Goal: Find specific page/section: Find specific page/section

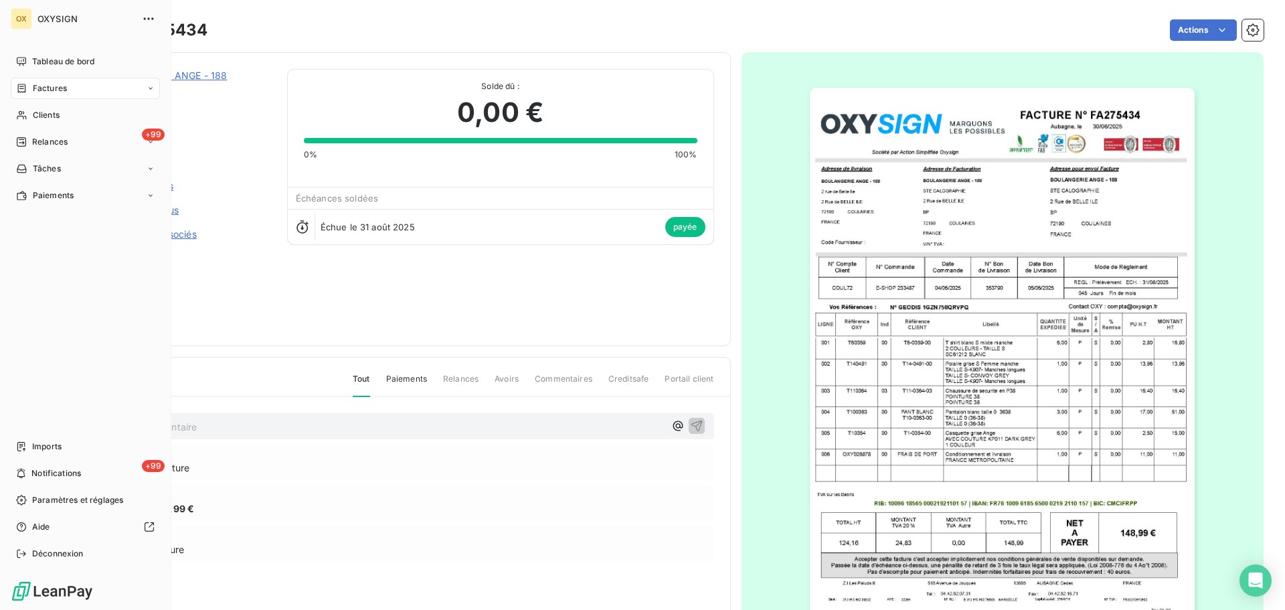
drag, startPoint x: 37, startPoint y: 87, endPoint x: 66, endPoint y: 84, distance: 29.6
click at [36, 87] on span "Factures" at bounding box center [50, 88] width 34 height 12
click at [34, 88] on span "Factures" at bounding box center [50, 88] width 34 height 12
click at [52, 115] on span "Factures" at bounding box center [49, 115] width 34 height 12
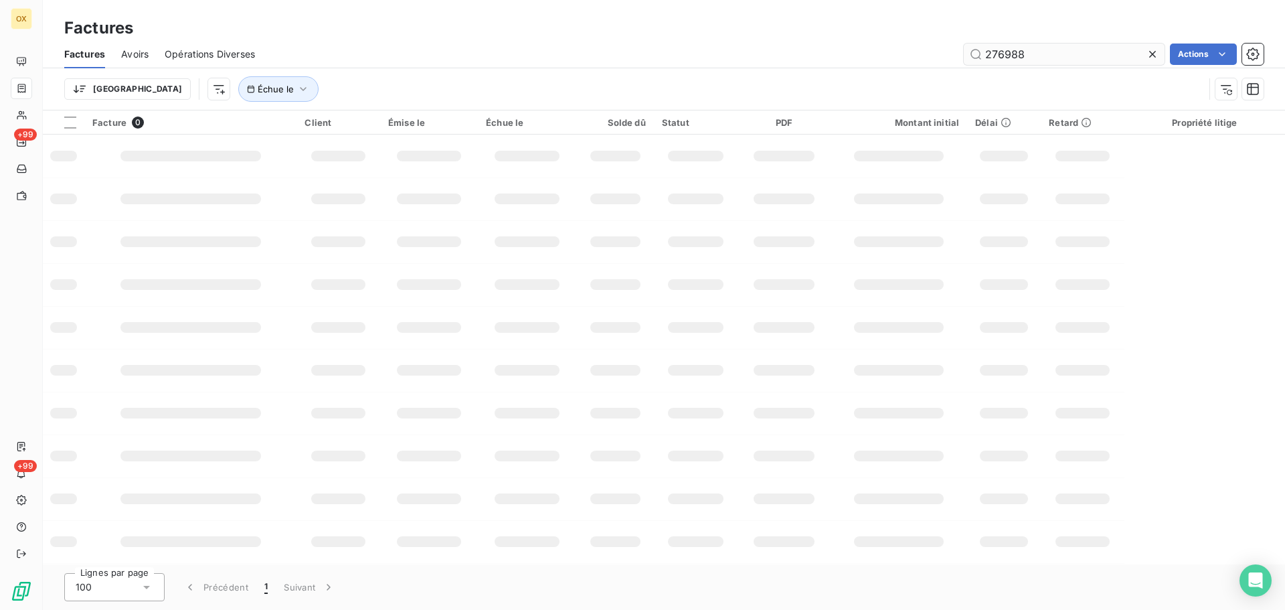
drag, startPoint x: 1060, startPoint y: 55, endPoint x: 982, endPoint y: 50, distance: 78.5
click at [982, 50] on input "276988" at bounding box center [1064, 54] width 201 height 21
click at [1028, 50] on input "278011" at bounding box center [1064, 54] width 201 height 21
drag, startPoint x: 1053, startPoint y: 56, endPoint x: 962, endPoint y: 54, distance: 91.1
click at [967, 56] on input "278011" at bounding box center [1064, 54] width 201 height 21
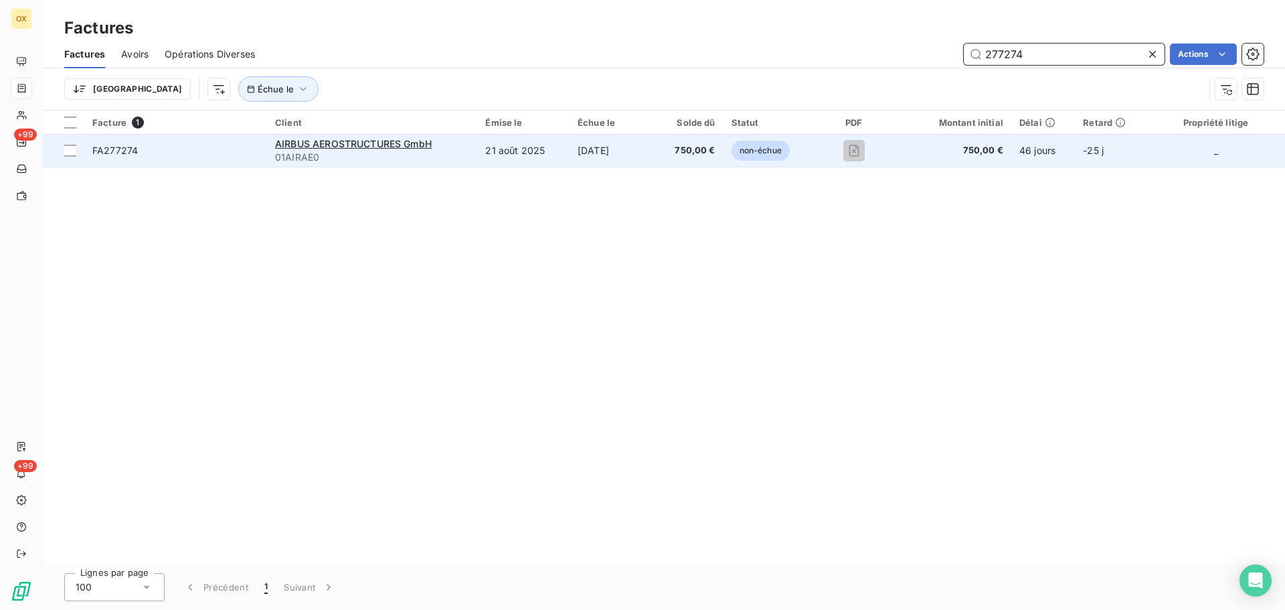
type input "277274"
click at [133, 153] on span "FA277274" at bounding box center [115, 150] width 46 height 11
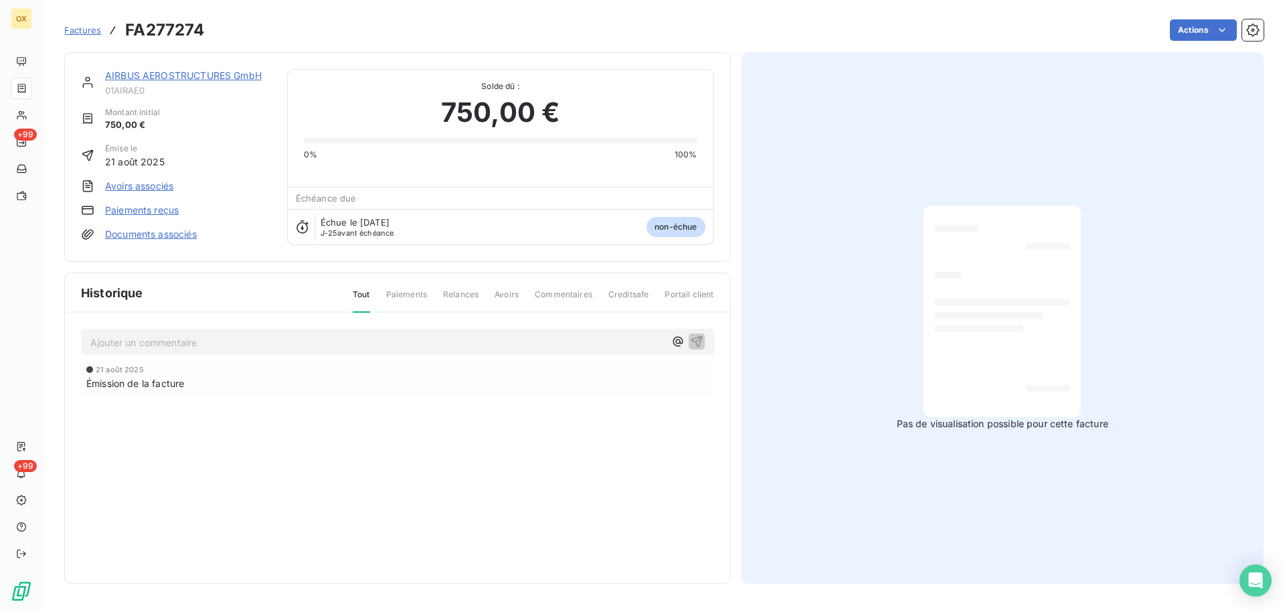
click at [238, 77] on link "AIRBUS AEROSTRUCTURES GmbH" at bounding box center [183, 75] width 157 height 11
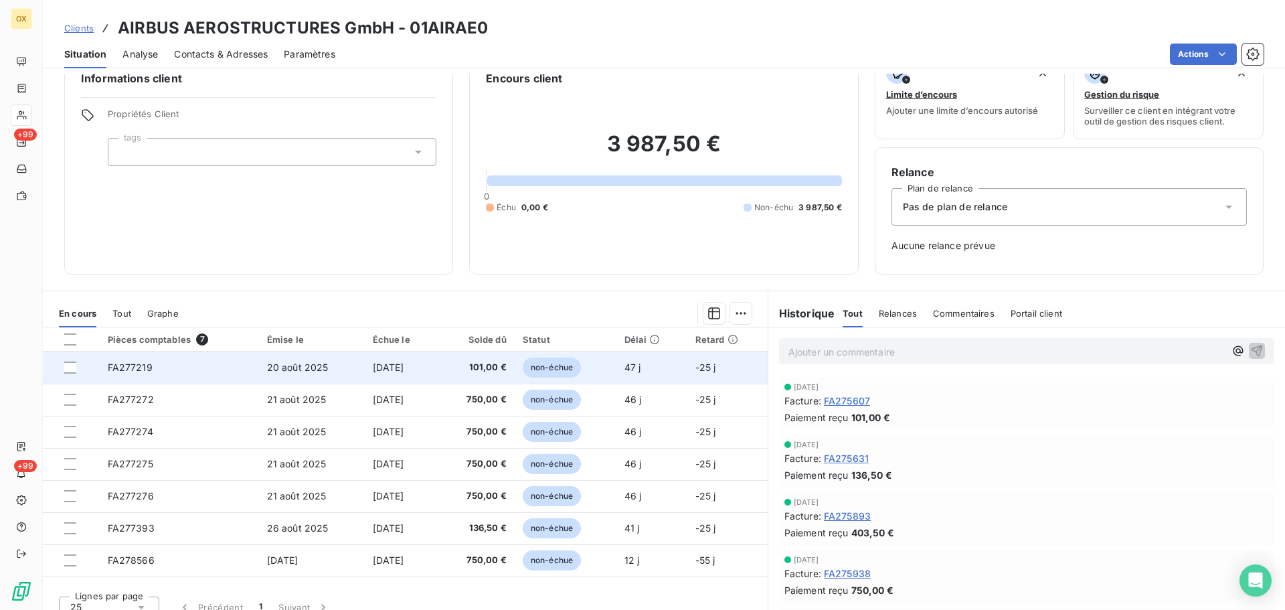
scroll to position [44, 0]
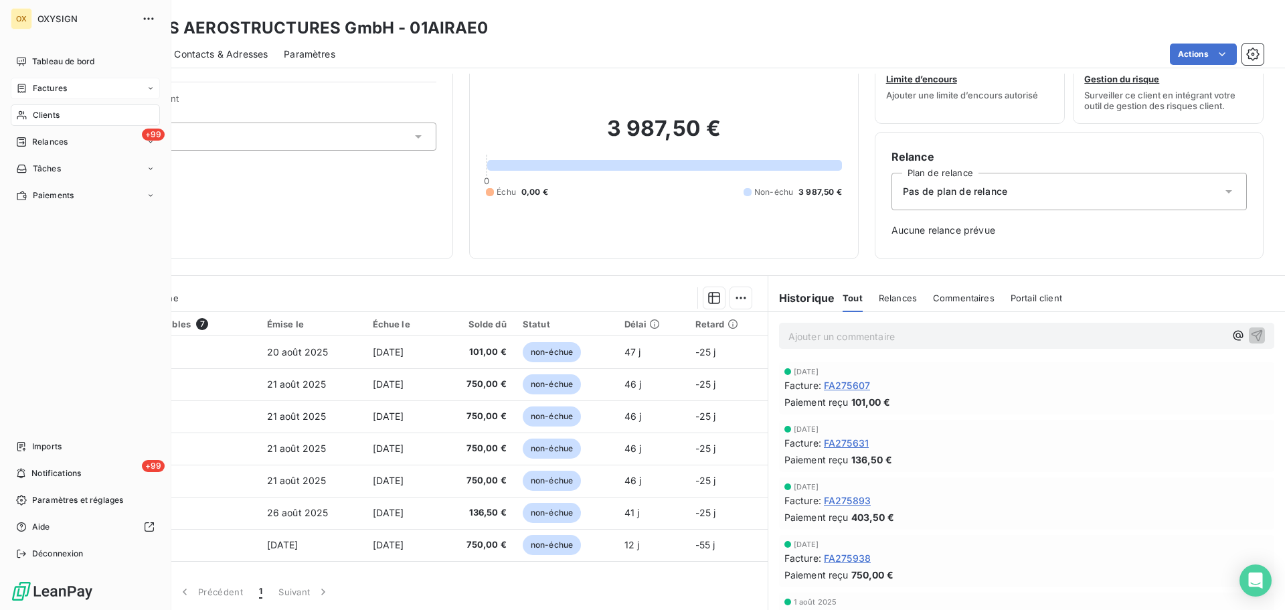
click at [56, 88] on span "Factures" at bounding box center [50, 88] width 34 height 12
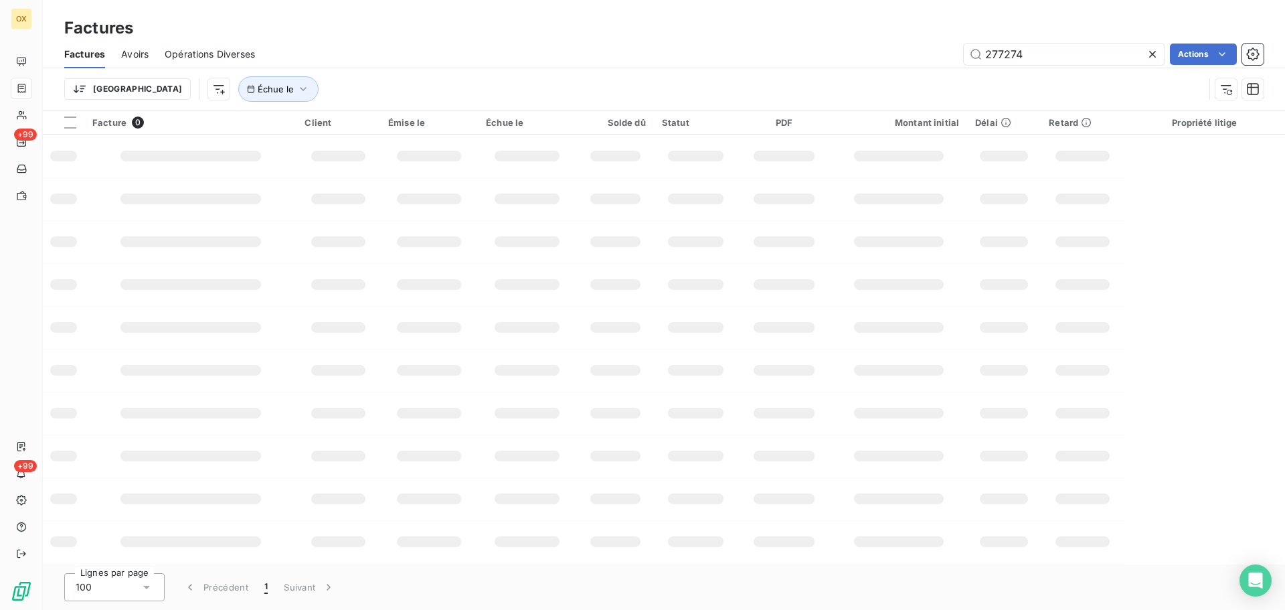
drag, startPoint x: 1028, startPoint y: 56, endPoint x: 950, endPoint y: 53, distance: 77.7
click at [950, 53] on div "277274 Actions" at bounding box center [767, 54] width 993 height 21
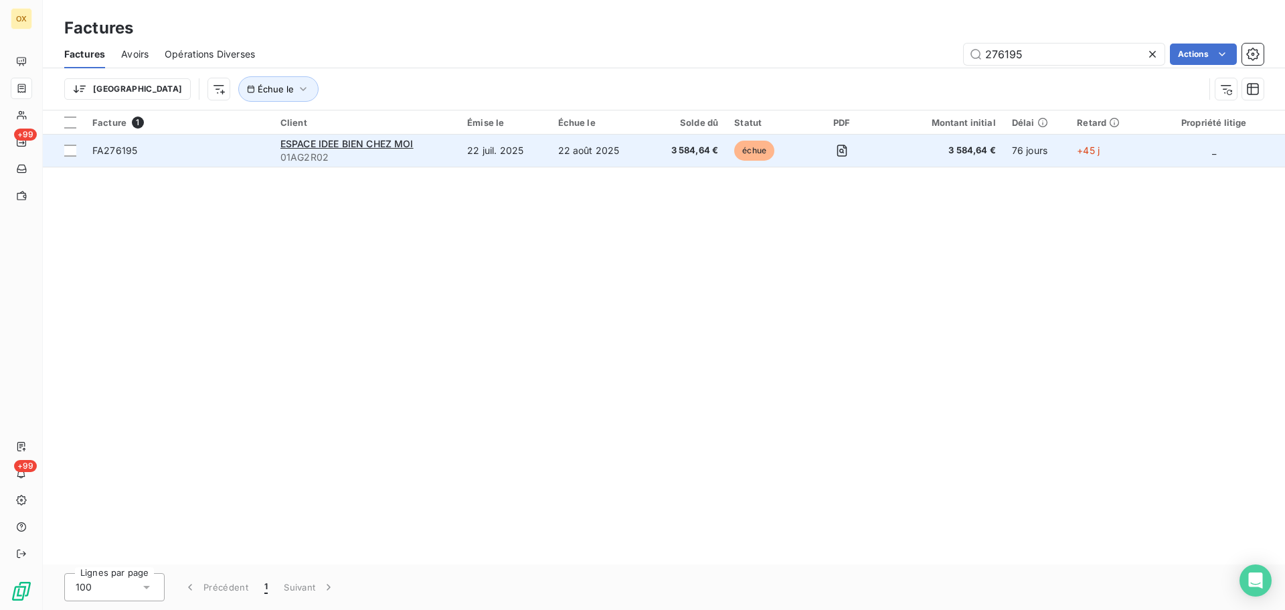
type input "276195"
click at [134, 152] on span "FA276195" at bounding box center [114, 150] width 45 height 11
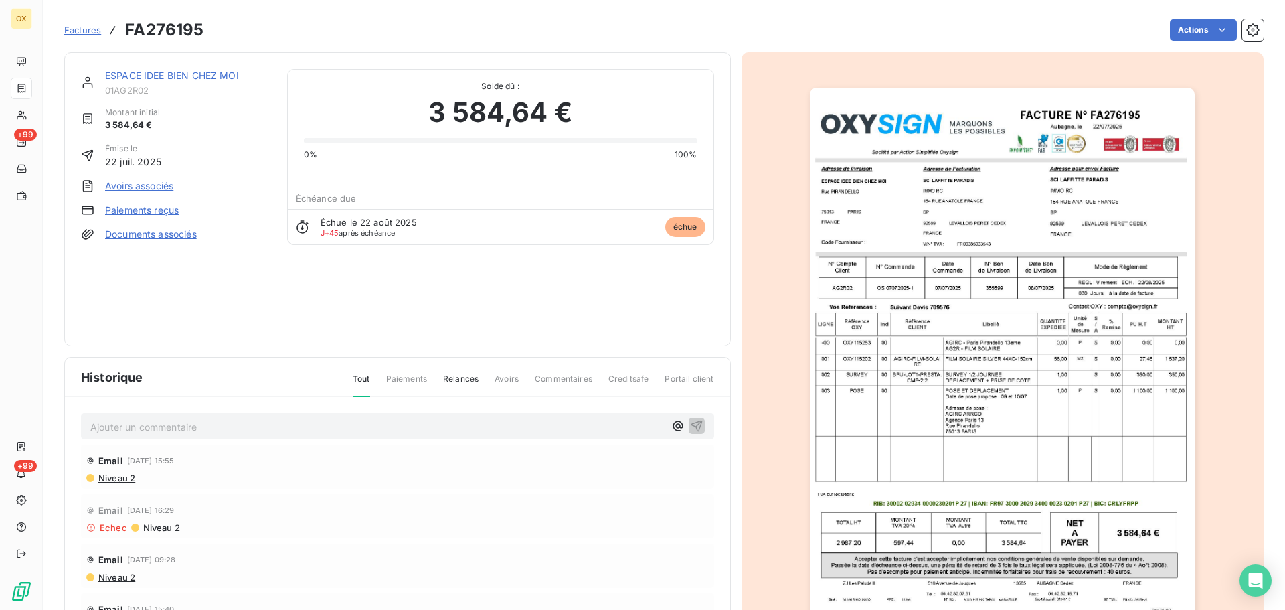
click at [170, 76] on link "ESPACE IDEE BIEN CHEZ MOI" at bounding box center [172, 75] width 134 height 11
